Goal: Book appointment/travel/reservation

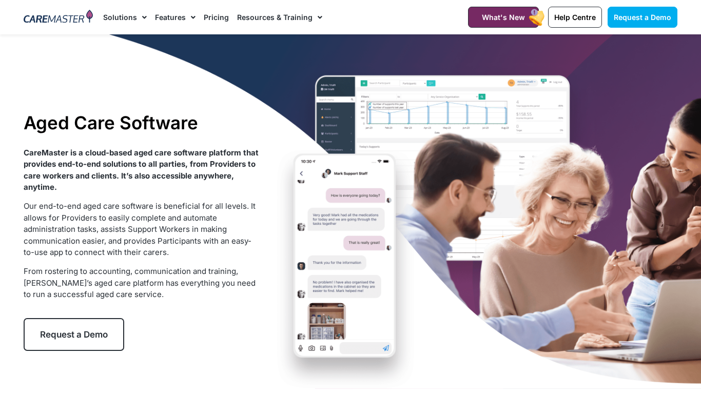
drag, startPoint x: 4, startPoint y: 2, endPoint x: 54, endPoint y: 22, distance: 54.6
click at [54, 22] on section "Request a Demo Solutions AI Roster Optimiser NDIS Software for Small Providers …" at bounding box center [350, 17] width 701 height 34
click at [693, 21] on section "Request a Demo Solutions AI Roster Optimiser NDIS Software for Small Providers …" at bounding box center [350, 17] width 701 height 34
click at [535, 362] on div "Aged Care Software CareMaster is a cloud-based aged care software platform that…" at bounding box center [350, 231] width 664 height 394
drag, startPoint x: 689, startPoint y: 22, endPoint x: 640, endPoint y: 18, distance: 48.8
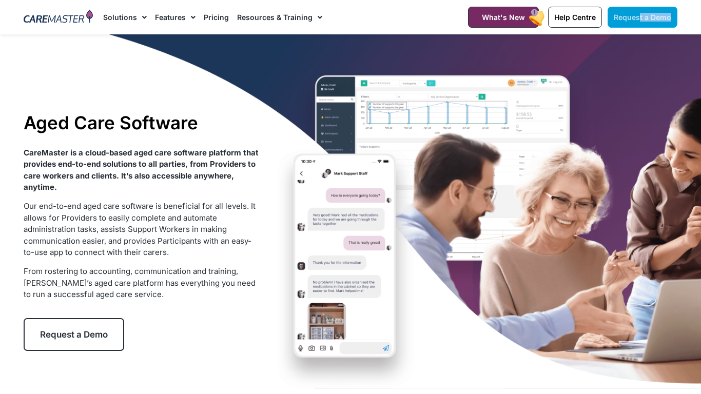
click at [640, 18] on section "Request a Demo Solutions AI Roster Optimiser NDIS Software for Small Providers …" at bounding box center [350, 17] width 701 height 34
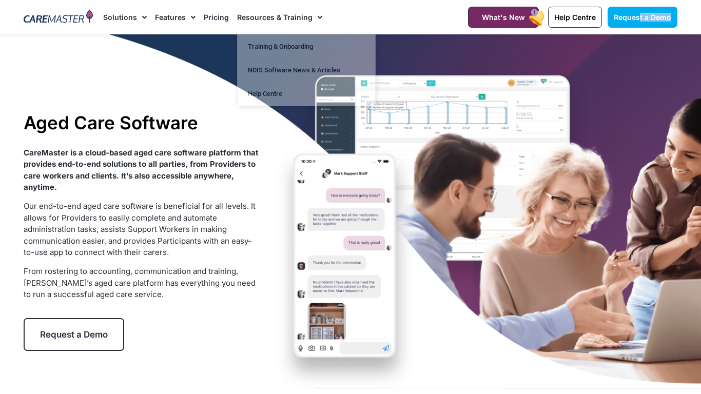
click at [50, 16] on img at bounding box center [58, 17] width 69 height 15
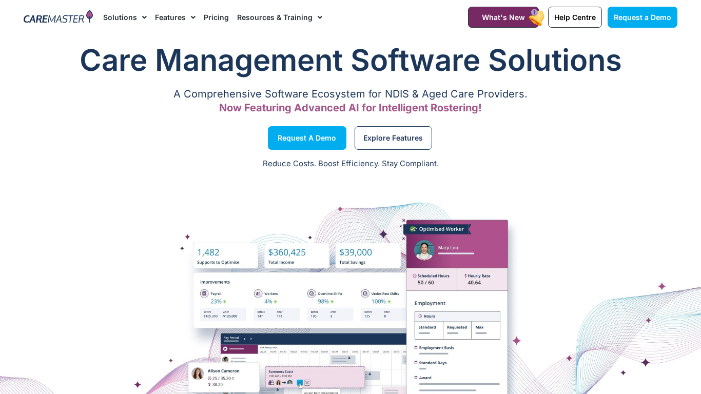
click at [22, 12] on div at bounding box center [58, 17] width 80 height 34
click at [72, 77] on h1 "Care Management Software Solutions" at bounding box center [351, 60] width 654 height 41
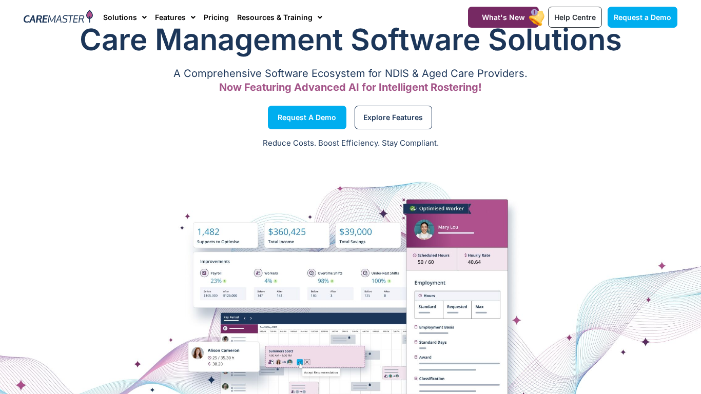
click at [267, 385] on div at bounding box center [350, 310] width 701 height 205
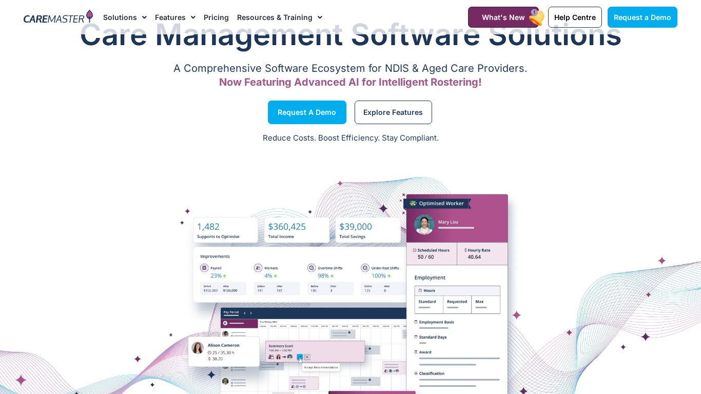
click at [623, 0] on div "1300 557 952 What's New Help Centre Contact Request a Demo" at bounding box center [564, 17] width 235 height 34
